Goal: Information Seeking & Learning: Learn about a topic

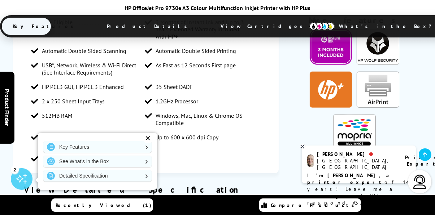
scroll to position [722, 0]
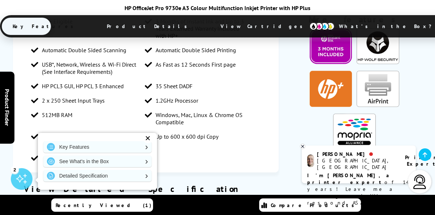
click at [69, 202] on button "Physical/Dimensions" at bounding box center [58, 209] width 76 height 14
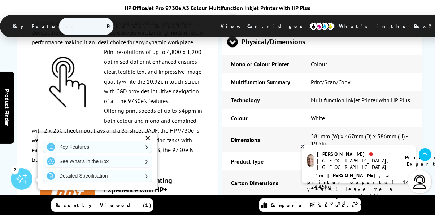
scroll to position [1679, 0]
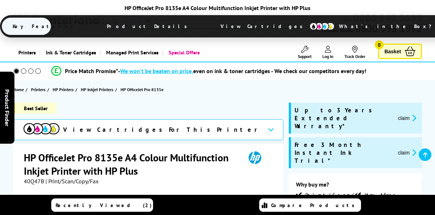
scroll to position [509, 0]
